Goal: Find specific page/section: Find specific page/section

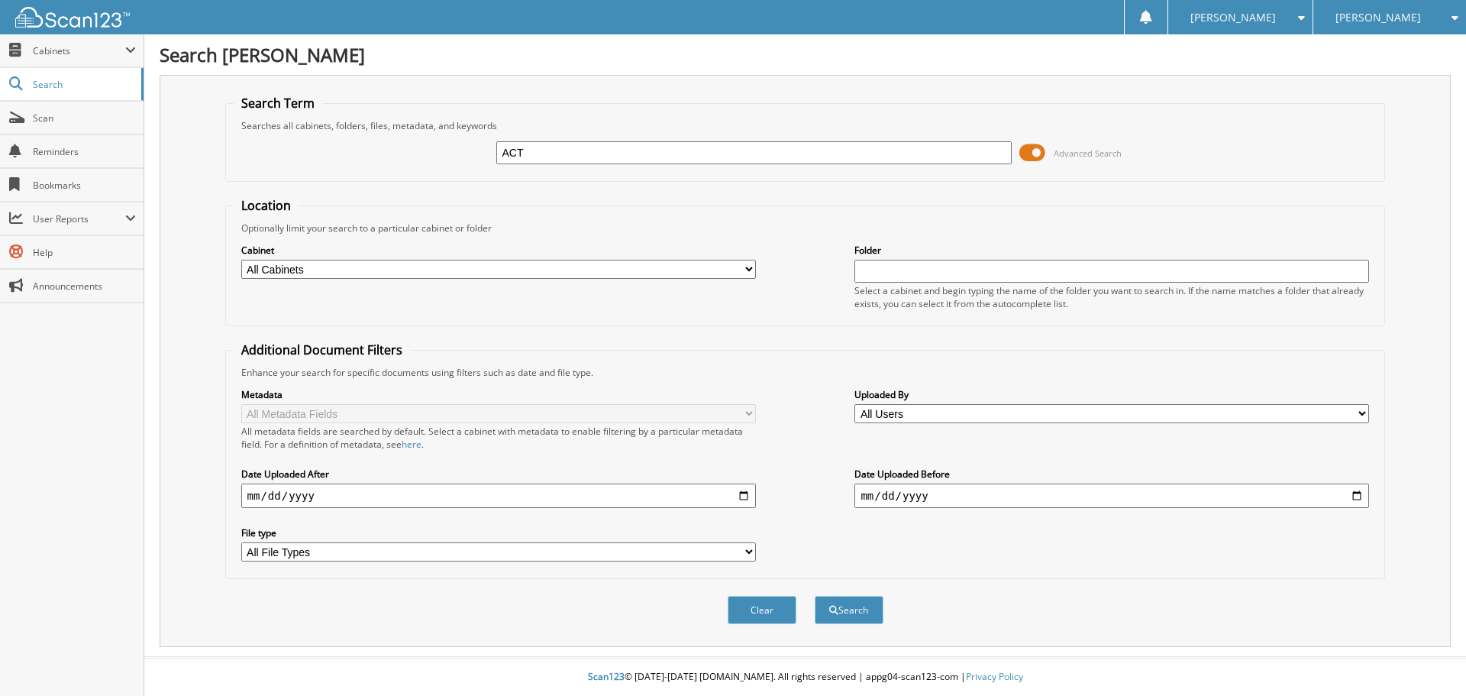
type input "ACTION AUTO SALES"
click at [877, 612] on button "Search" at bounding box center [849, 610] width 69 height 28
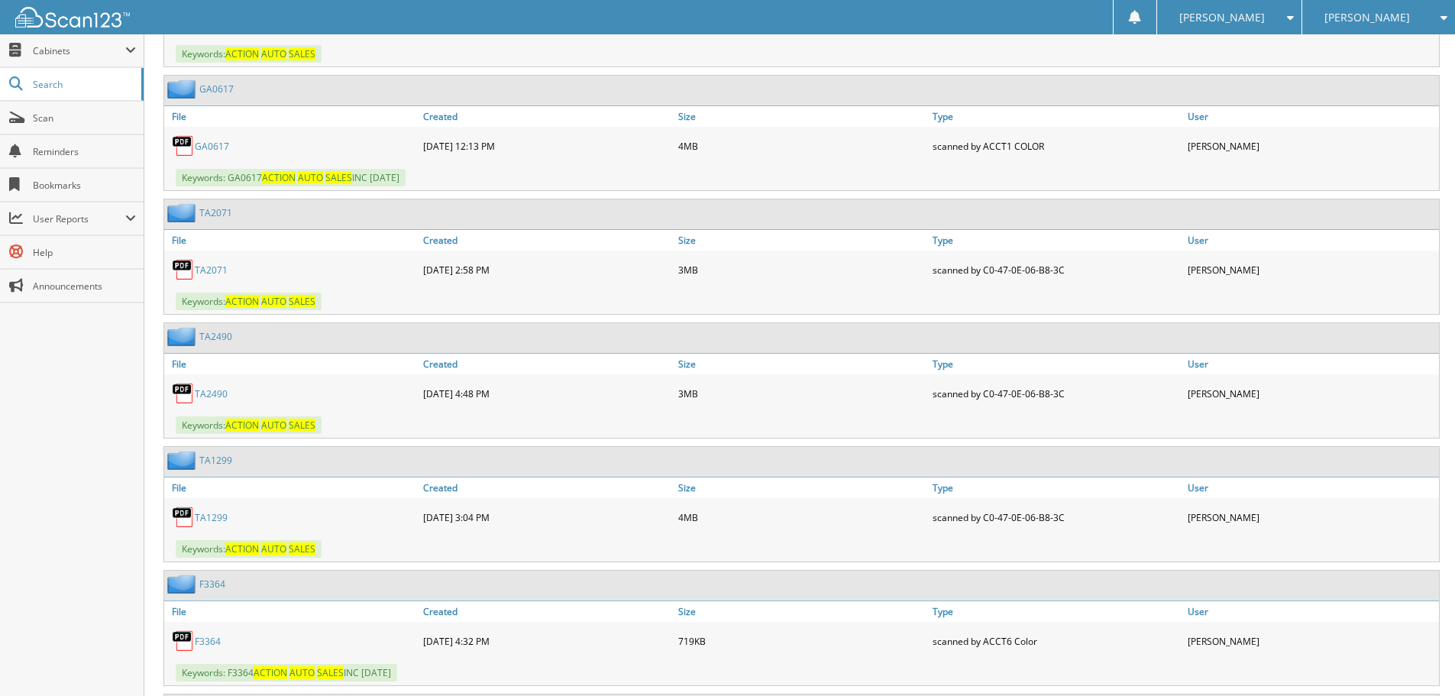
scroll to position [13514, 0]
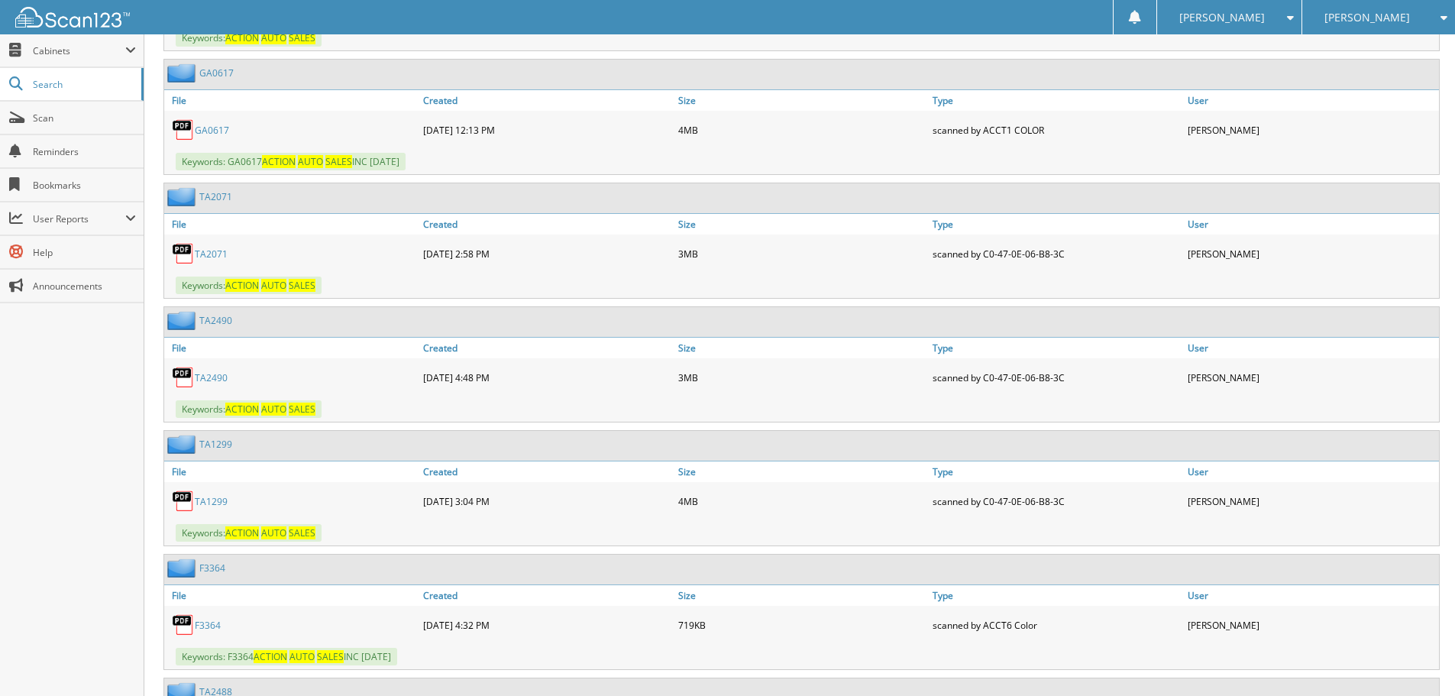
click at [212, 502] on link "TA1299" at bounding box center [211, 501] width 33 height 13
